Goal: Task Accomplishment & Management: Use online tool/utility

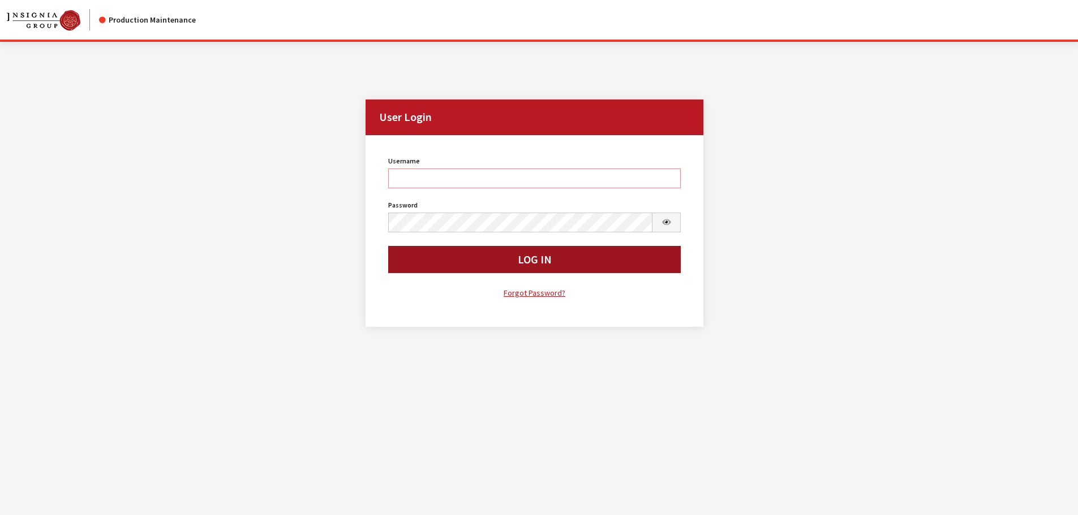
type input "cdorton"
click at [495, 256] on button "Log In" at bounding box center [534, 259] width 293 height 27
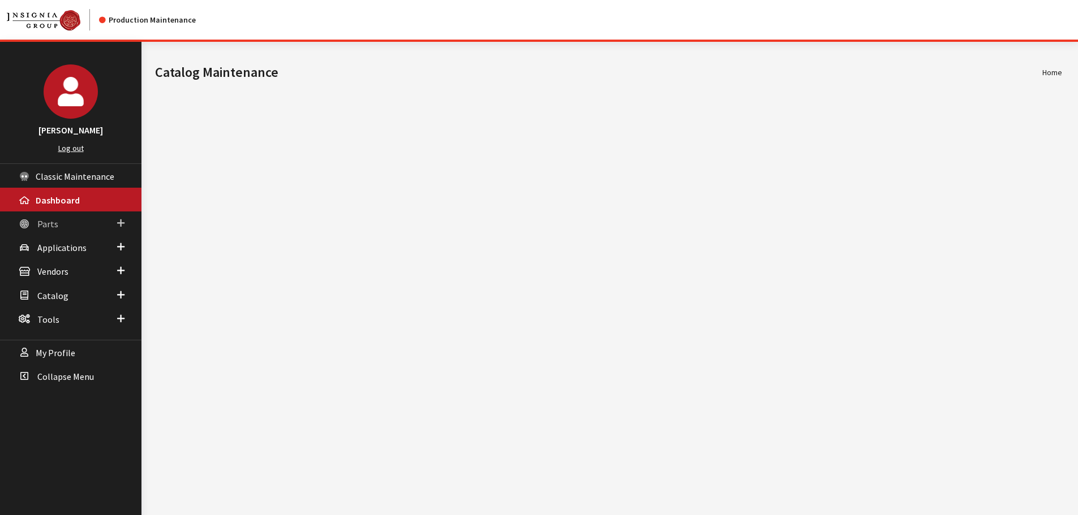
click at [45, 224] on span "Parts" at bounding box center [47, 223] width 21 height 11
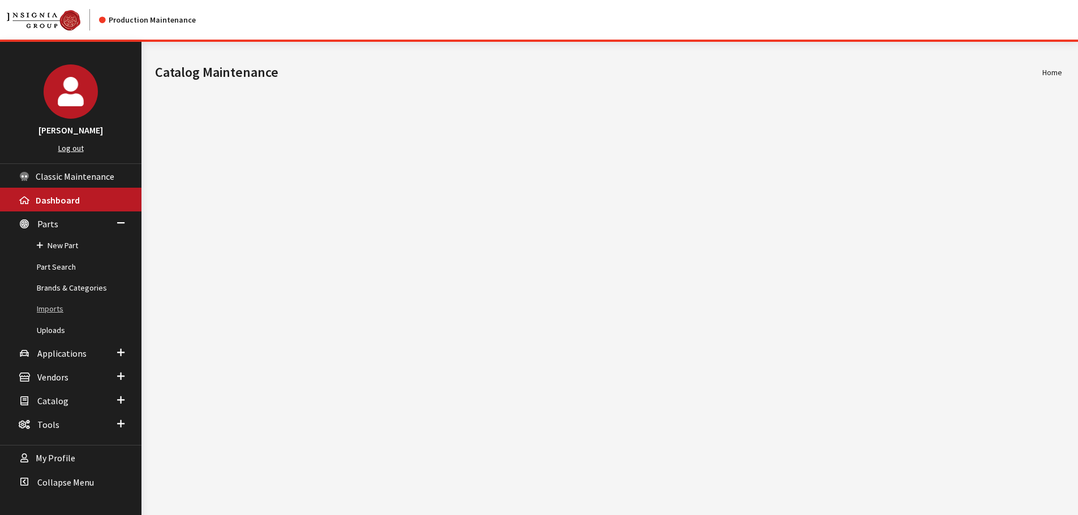
click at [51, 306] on link "Imports" at bounding box center [70, 309] width 141 height 21
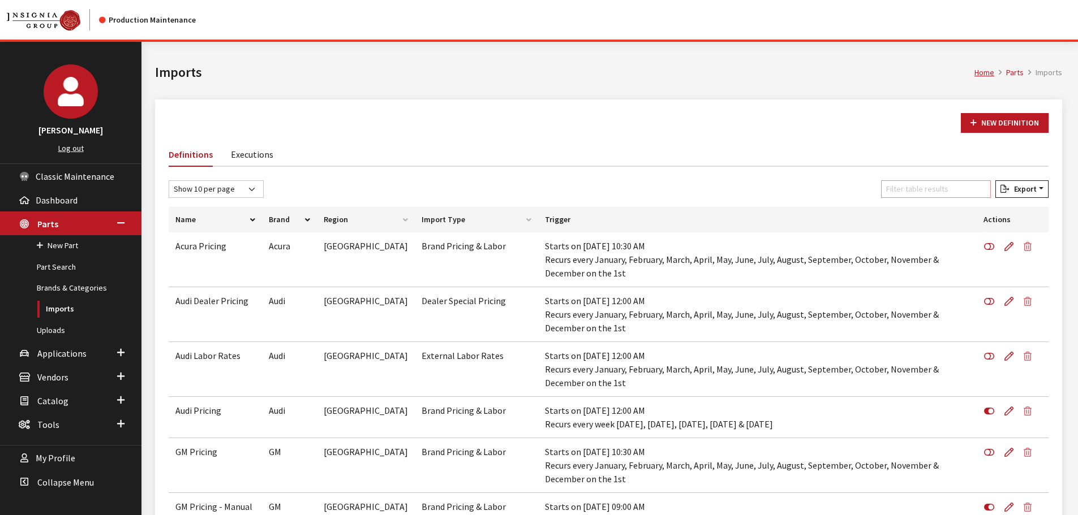
click at [952, 192] on input "Filter table results" at bounding box center [936, 189] width 110 height 18
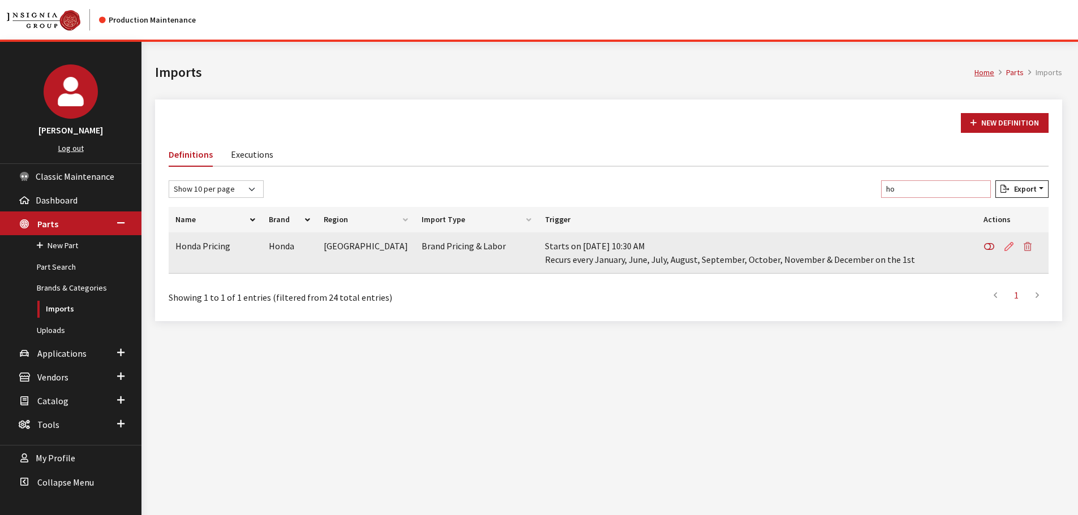
type input "ho"
click at [1006, 248] on icon at bounding box center [1008, 247] width 9 height 9
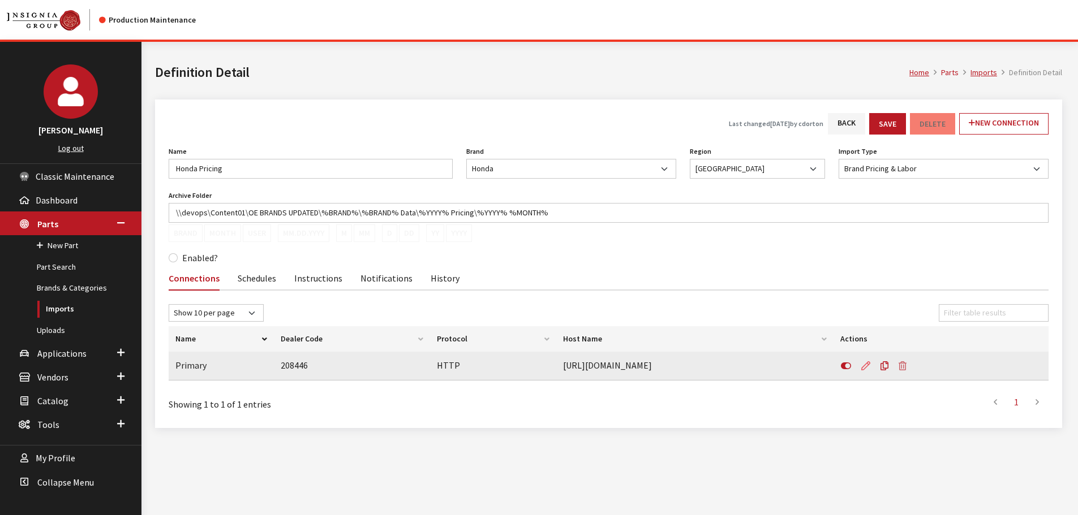
click at [864, 368] on icon at bounding box center [865, 366] width 9 height 9
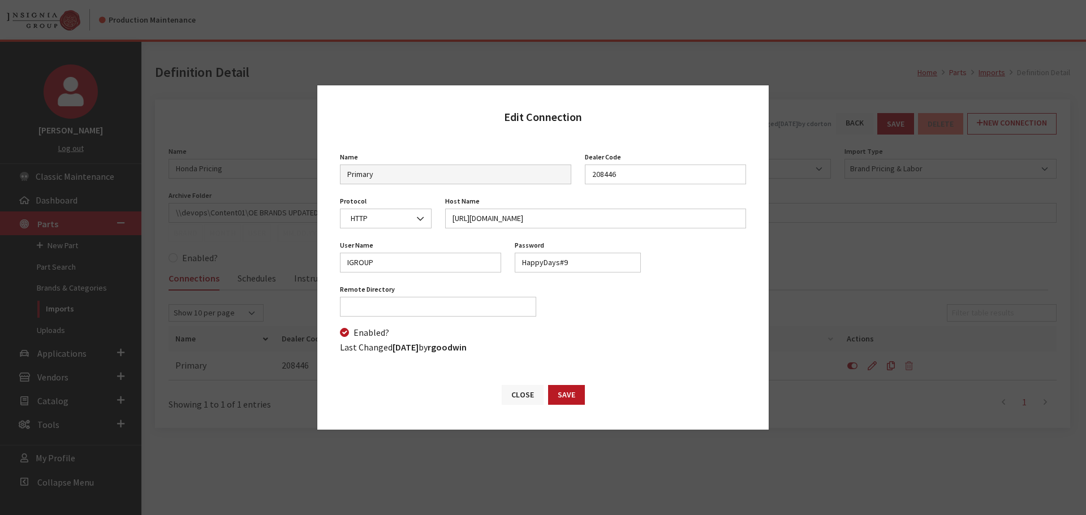
click at [520, 399] on button "Close" at bounding box center [523, 395] width 42 height 20
